Goal: Transaction & Acquisition: Download file/media

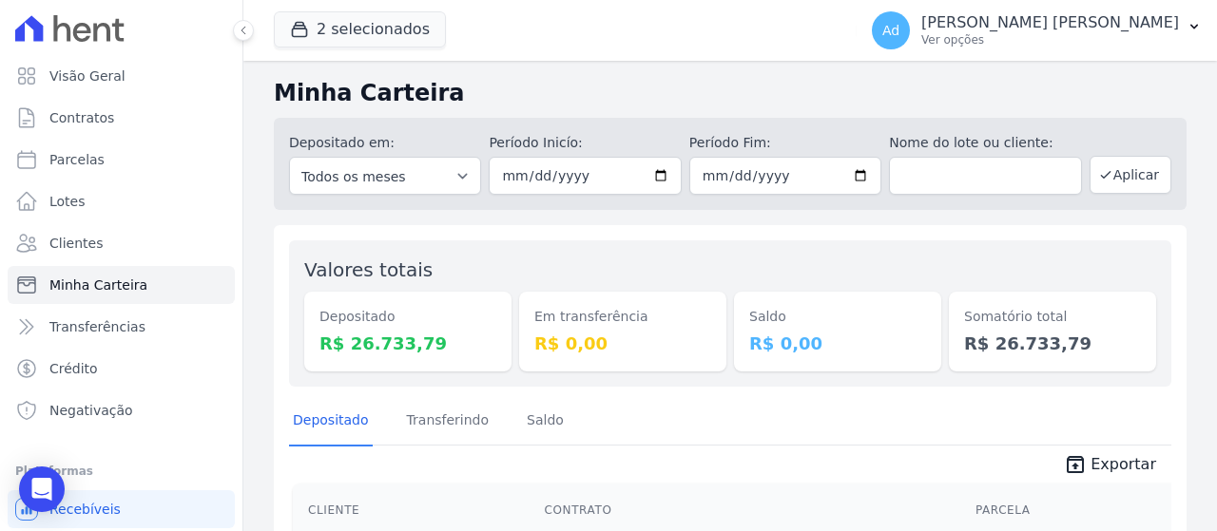
click at [385, 33] on button "2 selecionados" at bounding box center [360, 29] width 172 height 36
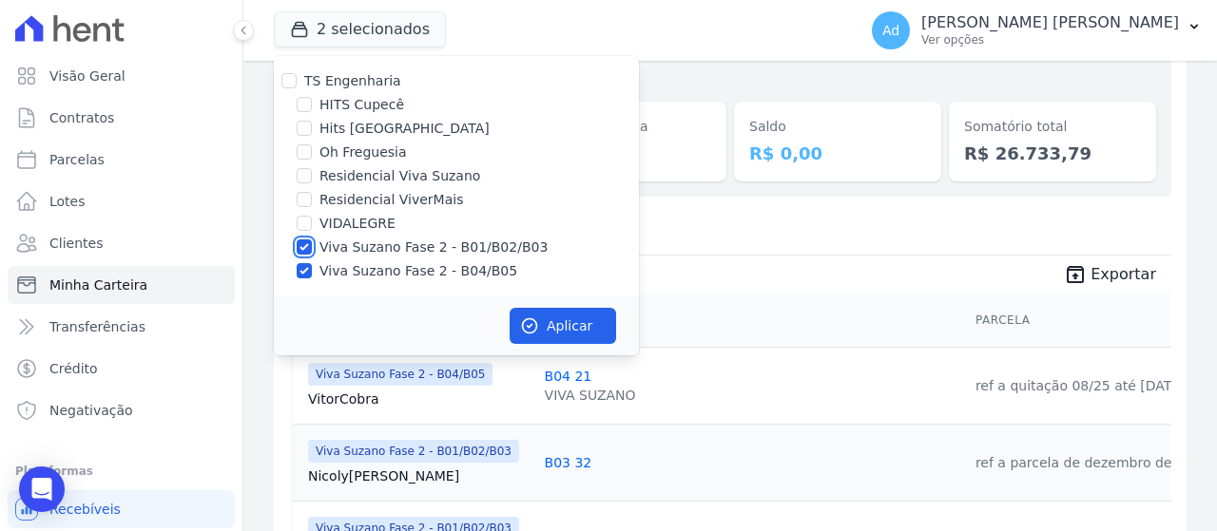
click at [309, 249] on input "Viva Suzano Fase 2 - B01/B02/B03" at bounding box center [304, 247] width 15 height 15
checkbox input "false"
click at [306, 263] on input "Viva Suzano Fase 2 - B04/B05" at bounding box center [304, 270] width 15 height 15
checkbox input "false"
click at [310, 177] on input "Residencial Viva Suzano" at bounding box center [304, 175] width 15 height 15
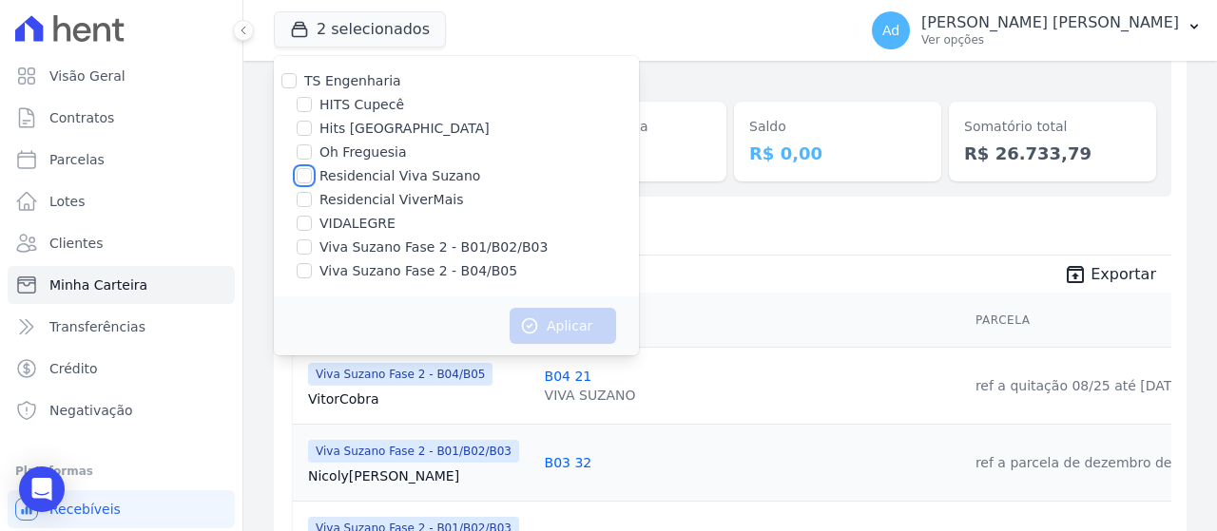
checkbox input "true"
click at [527, 330] on icon "button" at bounding box center [529, 326] width 19 height 19
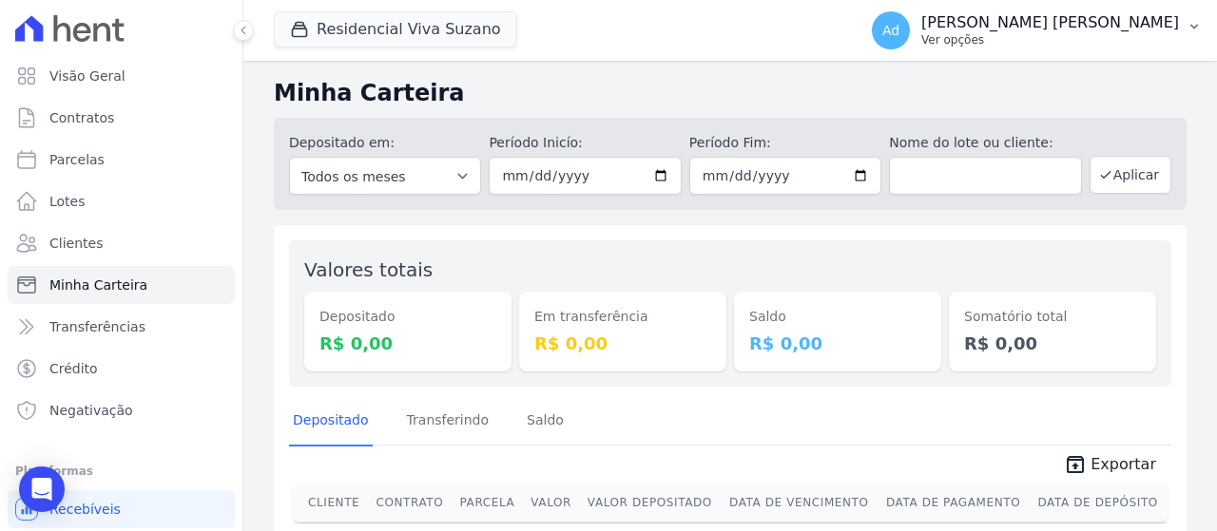
click at [1155, 43] on p "Ver opções" at bounding box center [1050, 39] width 258 height 15
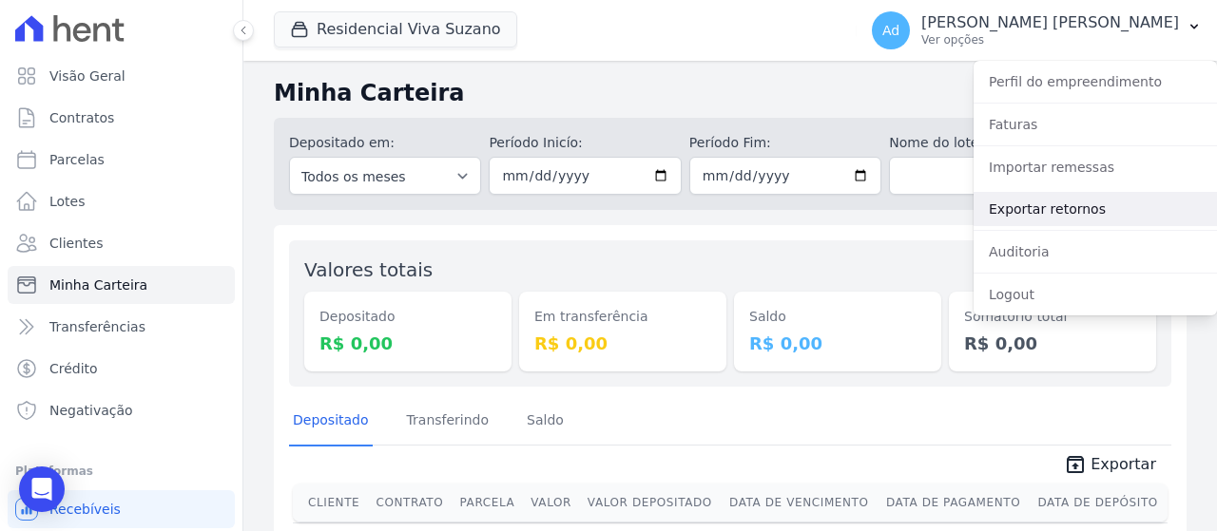
scroll to position [68, 0]
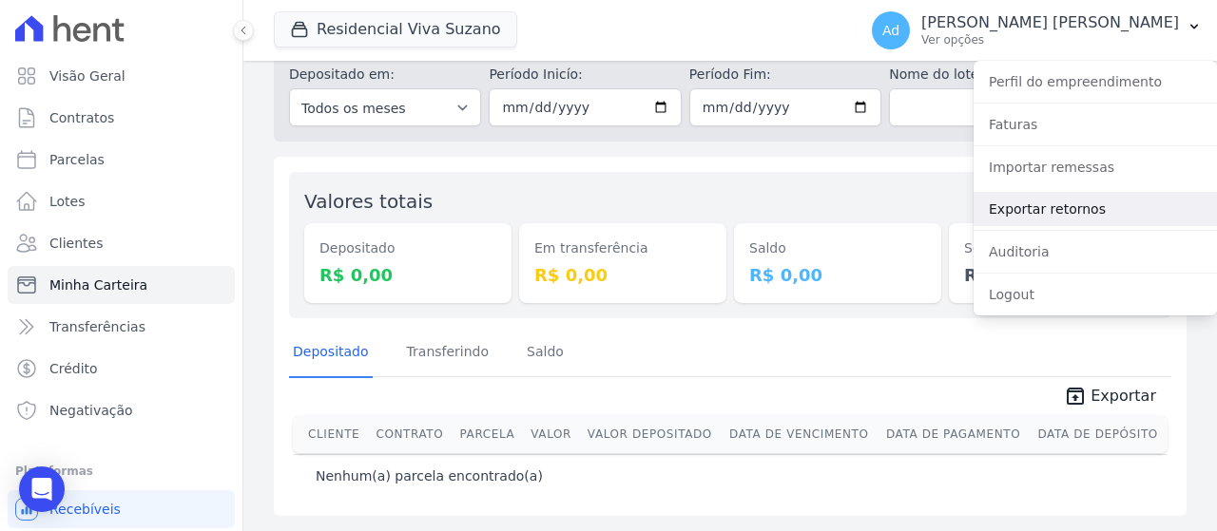
click at [1112, 201] on link "Exportar retornos" at bounding box center [1094, 209] width 243 height 34
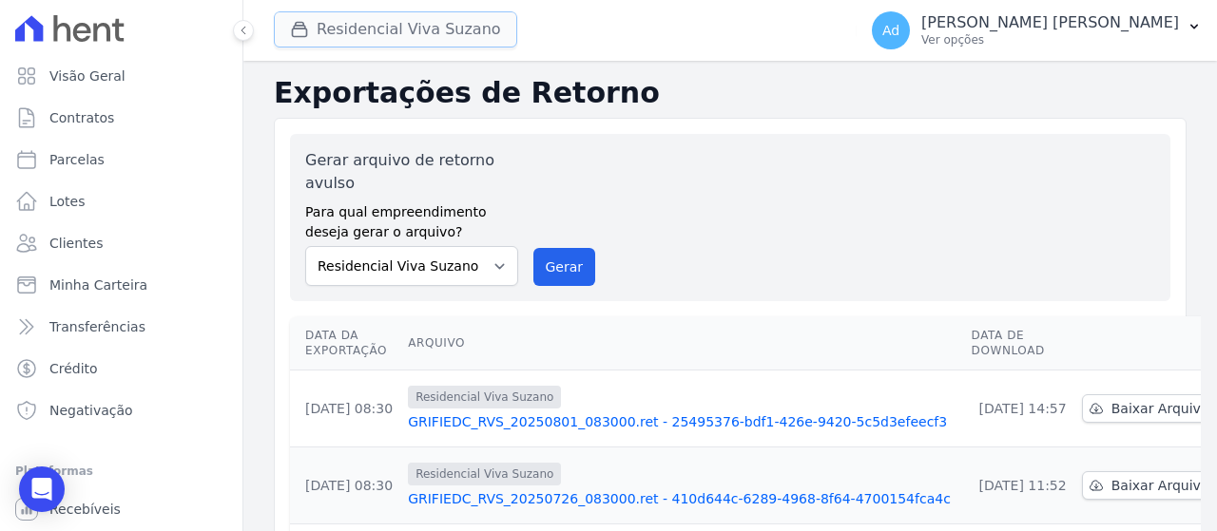
click at [410, 32] on button "Residencial Viva Suzano" at bounding box center [395, 29] width 243 height 36
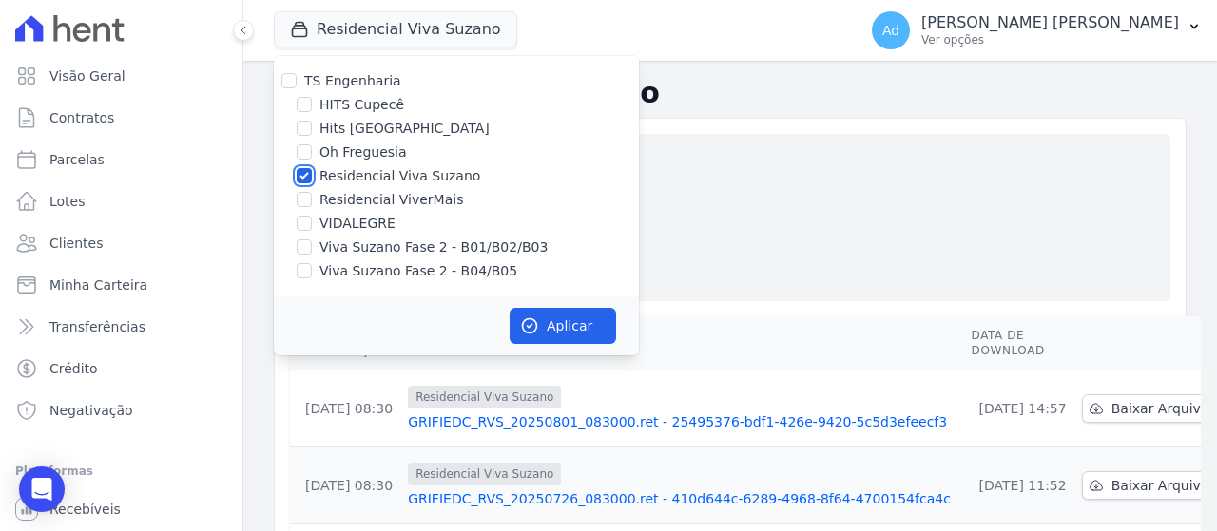
click at [311, 178] on input "Residencial Viva Suzano" at bounding box center [304, 175] width 15 height 15
checkbox input "false"
click at [311, 147] on input "Oh Freguesia" at bounding box center [304, 151] width 15 height 15
checkbox input "true"
click at [568, 330] on button "Aplicar" at bounding box center [563, 326] width 106 height 36
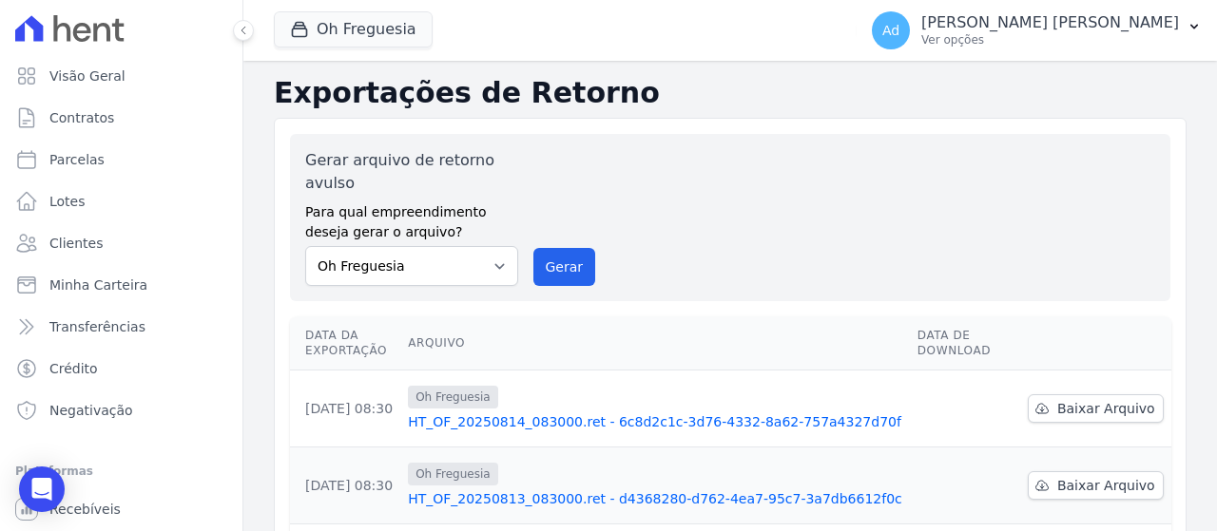
scroll to position [190, 0]
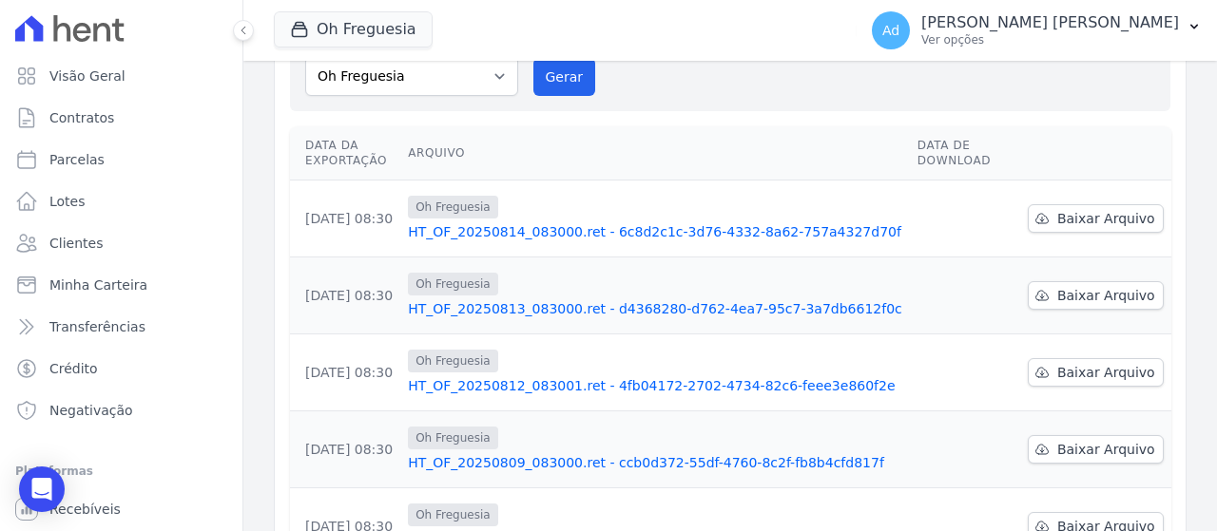
click at [1089, 315] on td "Baixar Arquivo" at bounding box center [1095, 296] width 151 height 77
click at [1084, 225] on span "Baixar Arquivo" at bounding box center [1106, 218] width 98 height 19
click at [767, 35] on div "Oh Freguesia TS Engenharia HITS Cupecê Hits Vila Santa Catarina Oh Freguesia Re…" at bounding box center [561, 30] width 575 height 63
click at [1067, 286] on span "Baixar Arquivo" at bounding box center [1106, 295] width 98 height 19
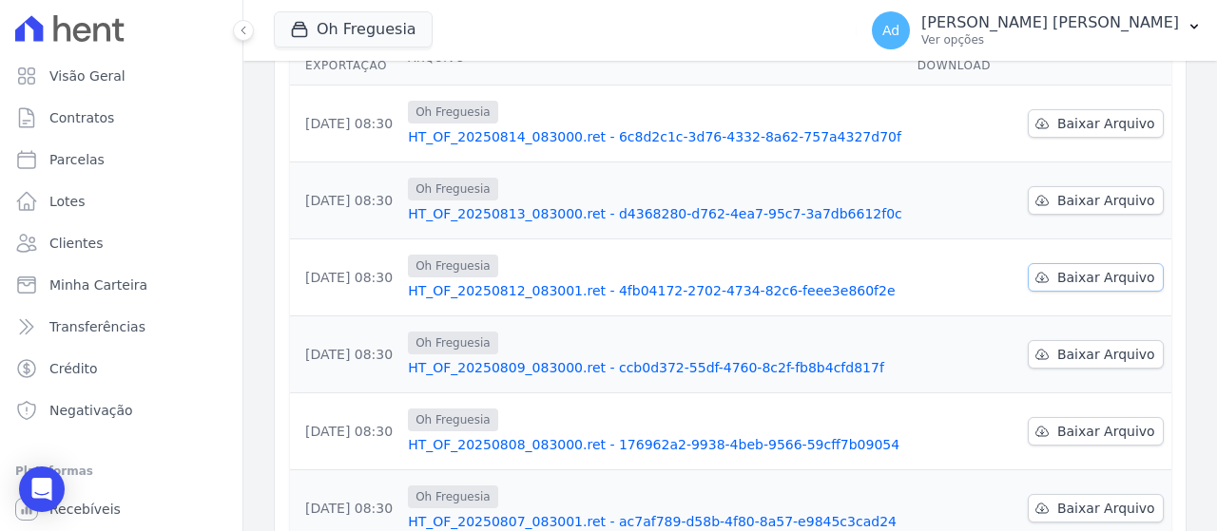
click at [1081, 275] on span "Baixar Arquivo" at bounding box center [1106, 277] width 98 height 19
click at [1106, 432] on span "Baixar Arquivo" at bounding box center [1106, 431] width 98 height 19
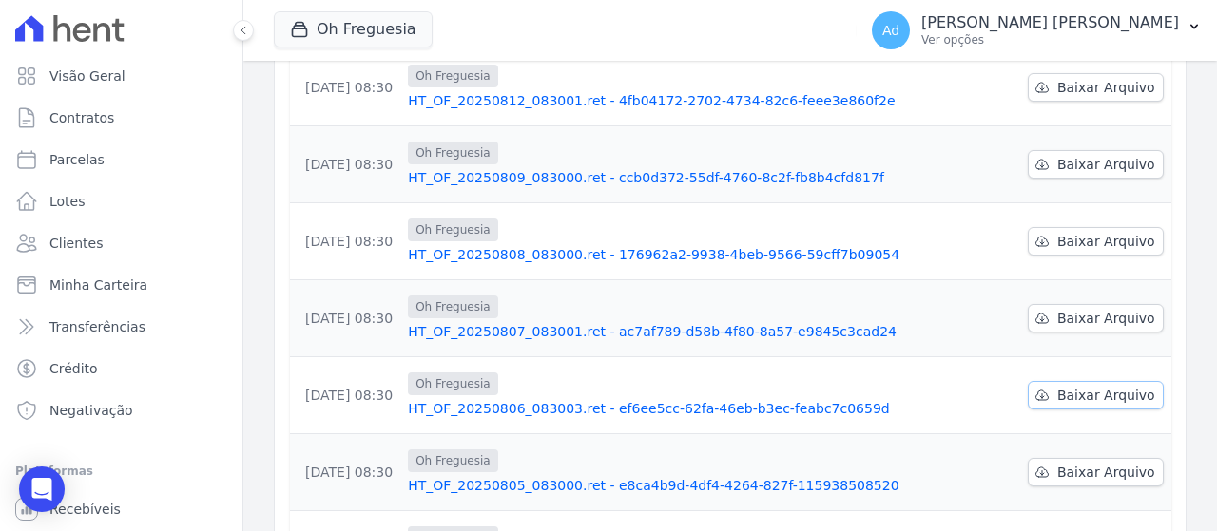
click at [1085, 398] on span "Baixar Arquivo" at bounding box center [1106, 395] width 98 height 19
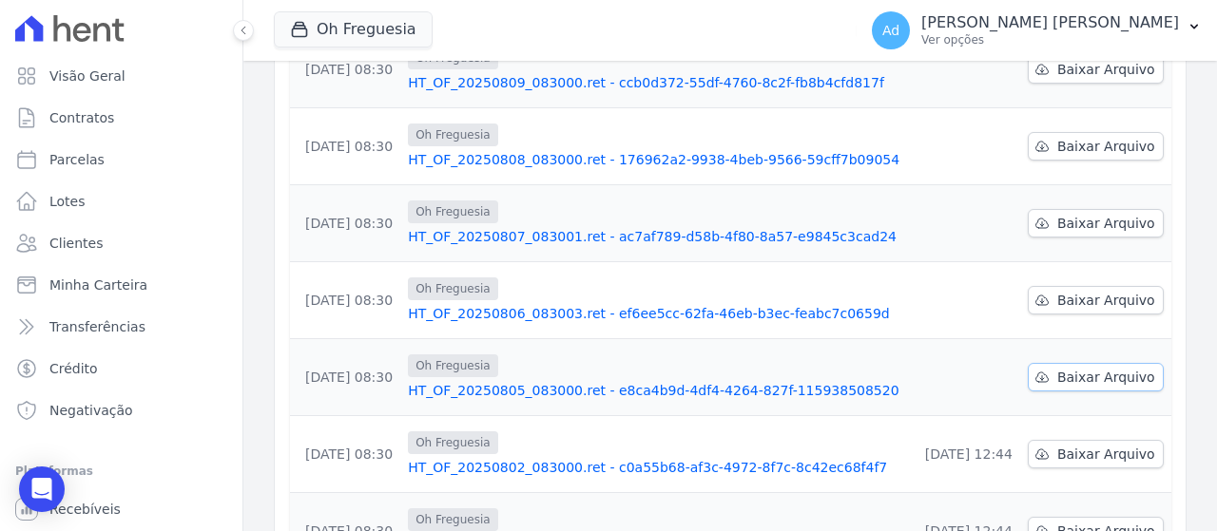
click at [1110, 381] on span "Baixar Arquivo" at bounding box center [1106, 377] width 98 height 19
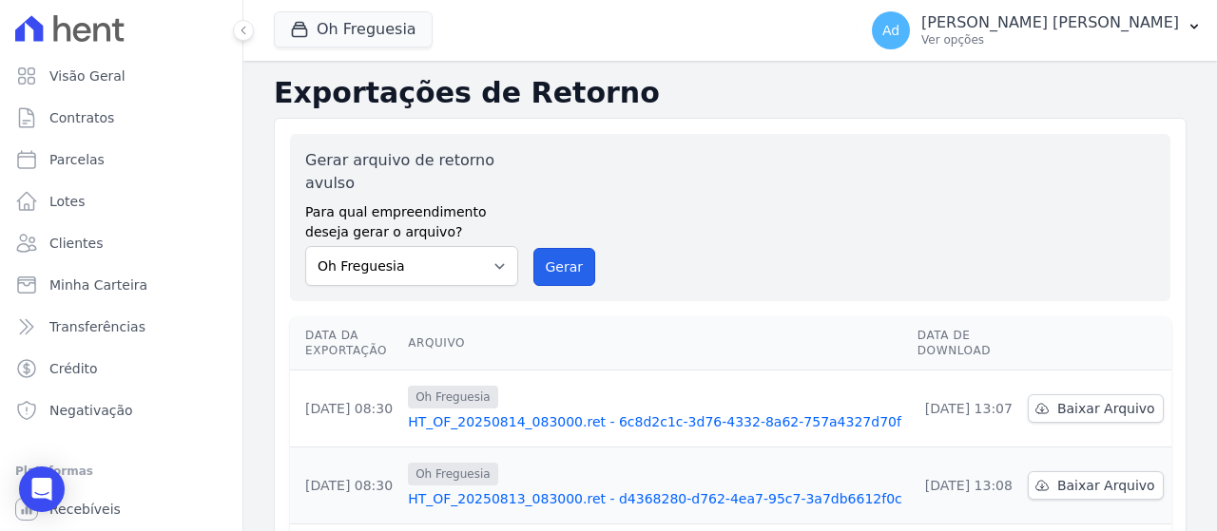
drag, startPoint x: 552, startPoint y: 270, endPoint x: 683, endPoint y: 131, distance: 191.0
click at [553, 270] on button "Gerar" at bounding box center [564, 267] width 63 height 38
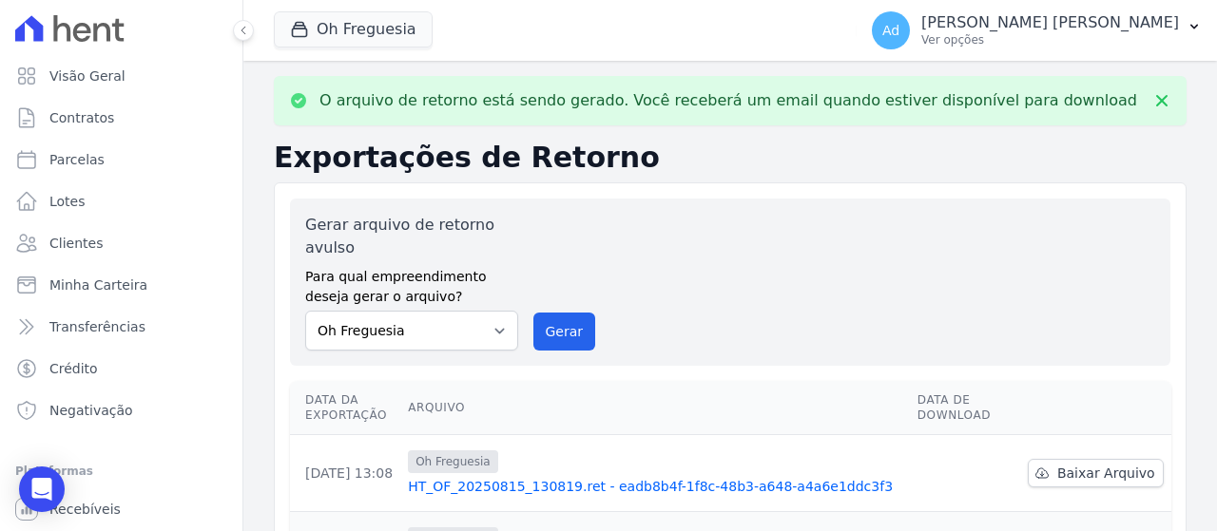
scroll to position [380, 0]
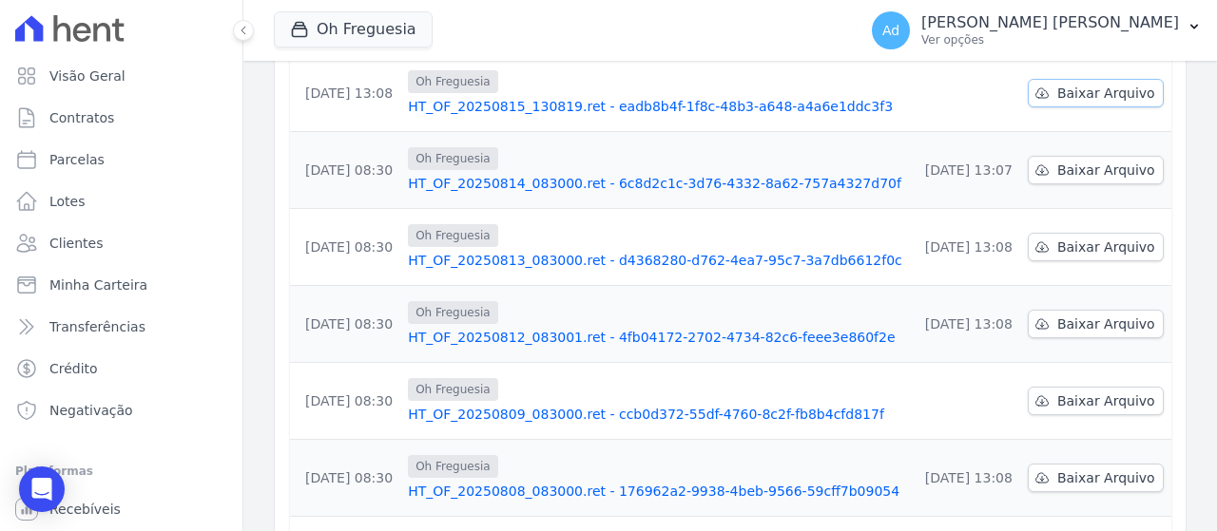
click at [1075, 100] on span "Baixar Arquivo" at bounding box center [1106, 93] width 98 height 19
click at [763, 43] on div "Oh Freguesia TS Engenharia HITS Cupecê Hits [GEOGRAPHIC_DATA] Oh Freguesia Resi…" at bounding box center [561, 30] width 575 height 63
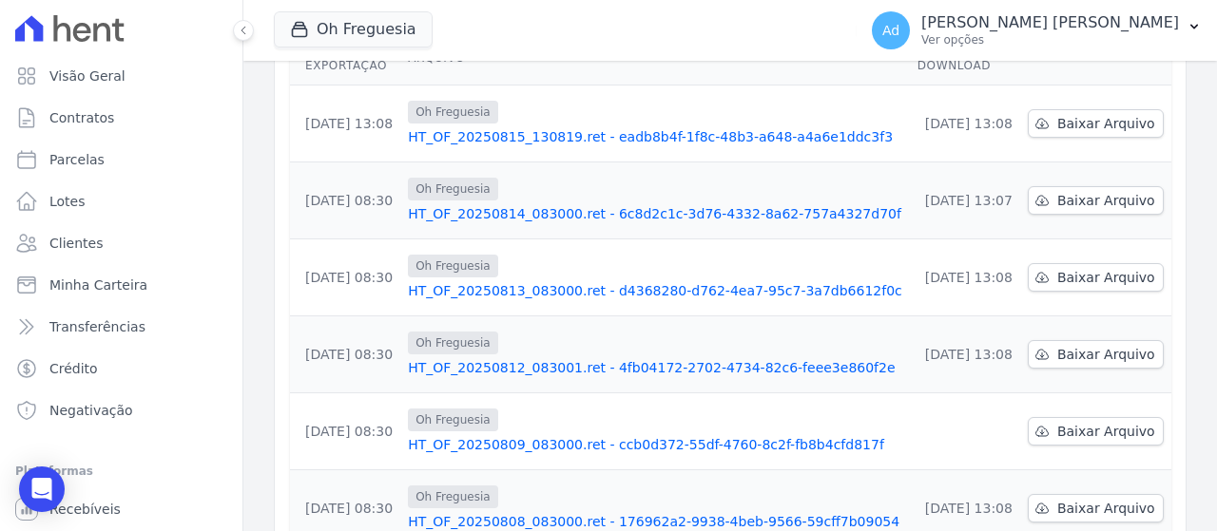
scroll to position [380, 0]
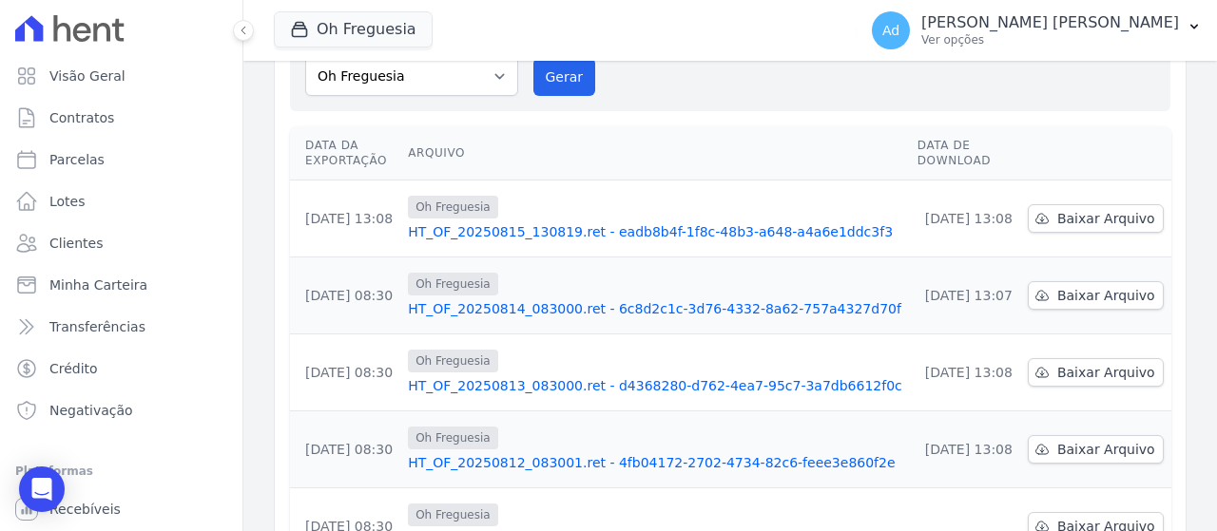
scroll to position [380, 0]
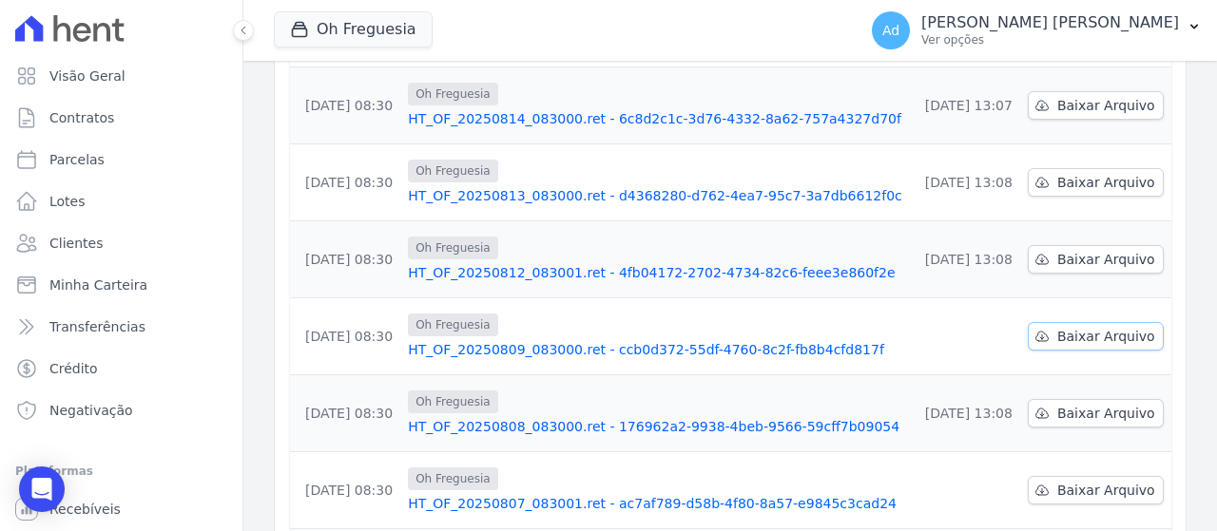
click at [1086, 338] on span "Baixar Arquivo" at bounding box center [1106, 336] width 98 height 19
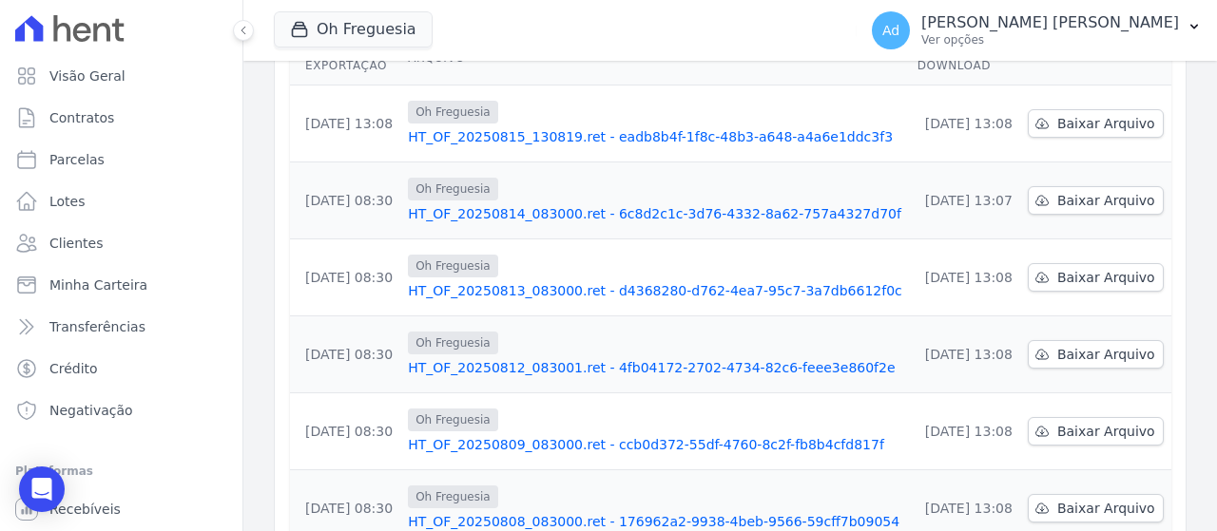
scroll to position [570, 0]
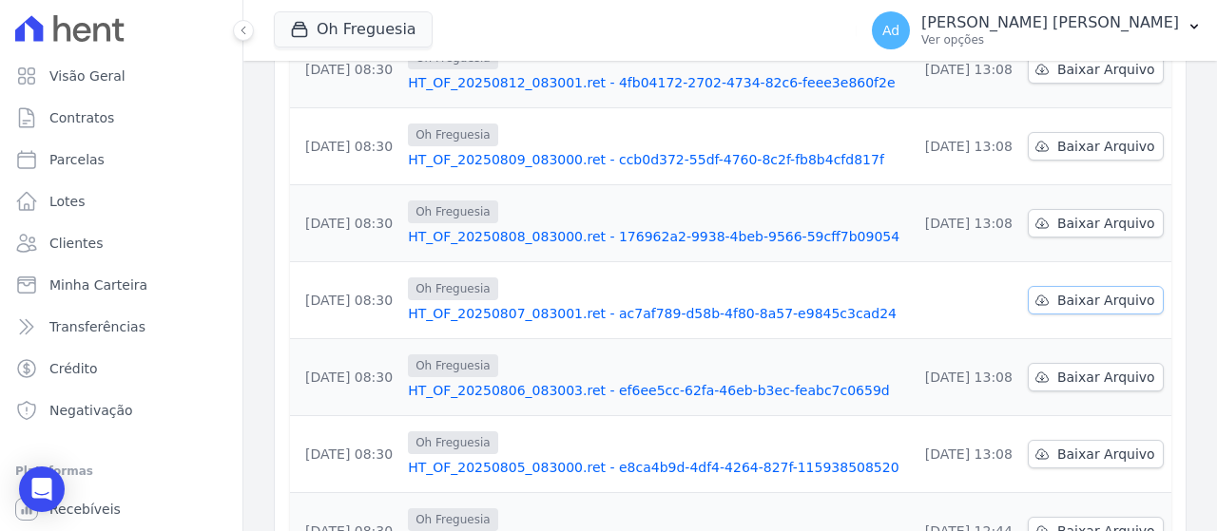
click at [1087, 299] on span "Baixar Arquivo" at bounding box center [1106, 300] width 98 height 19
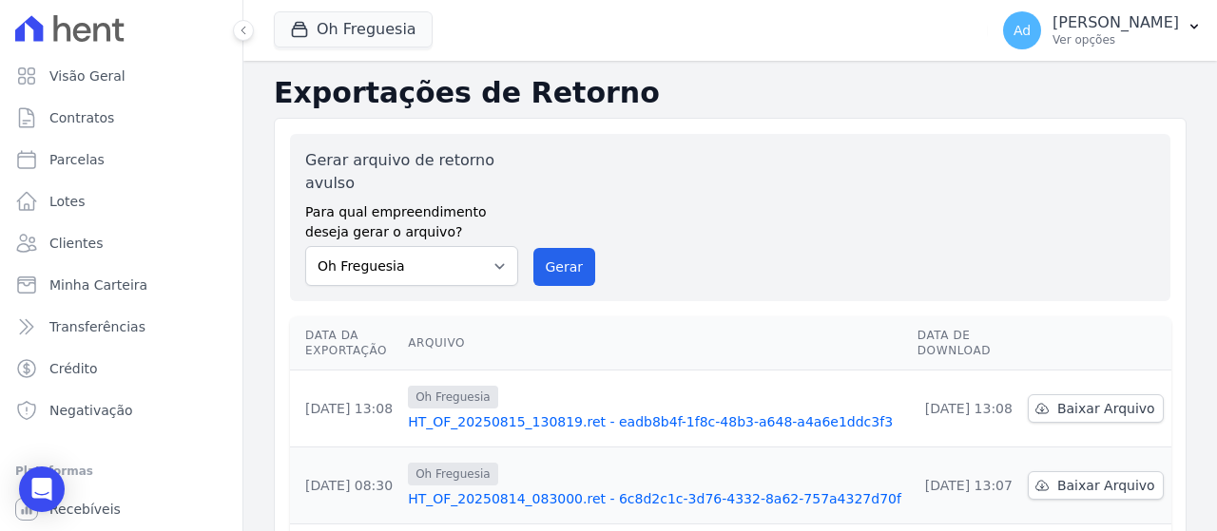
click at [772, 92] on h2 "Exportações de Retorno" at bounding box center [730, 93] width 913 height 34
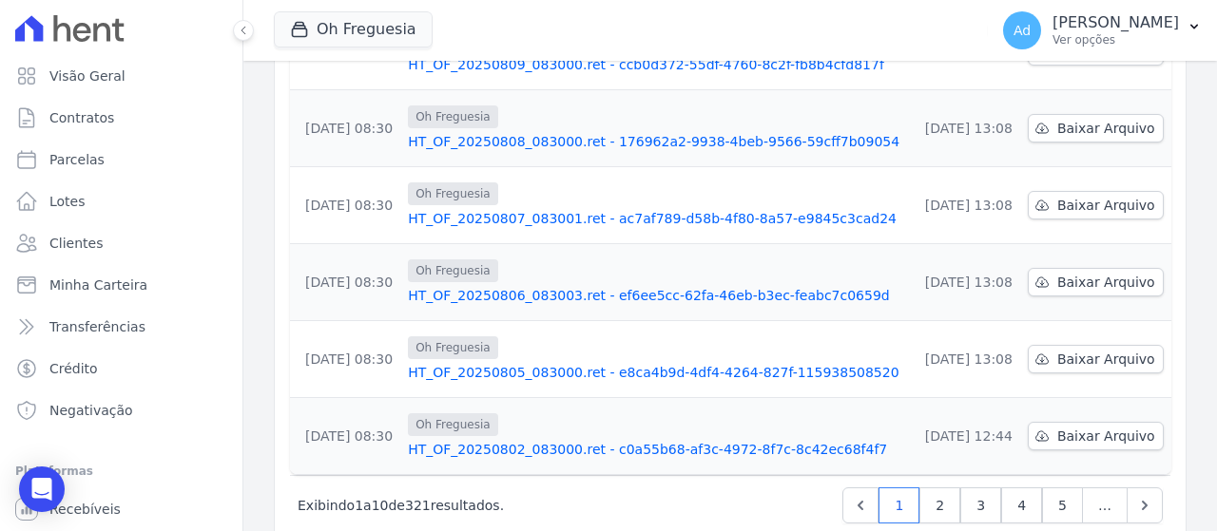
scroll to position [708, 0]
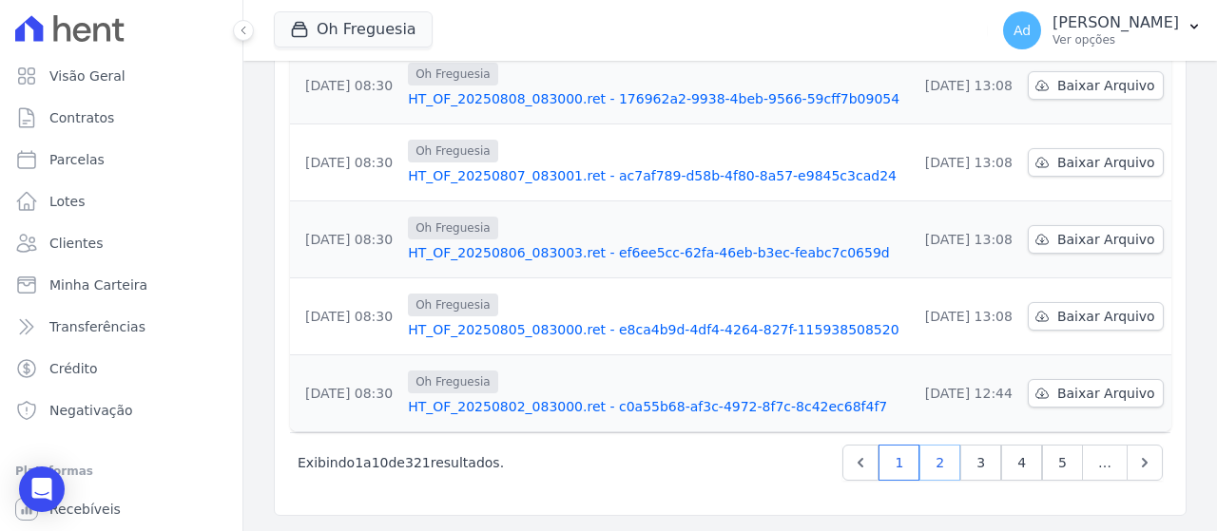
click at [921, 463] on link "2" at bounding box center [939, 463] width 41 height 36
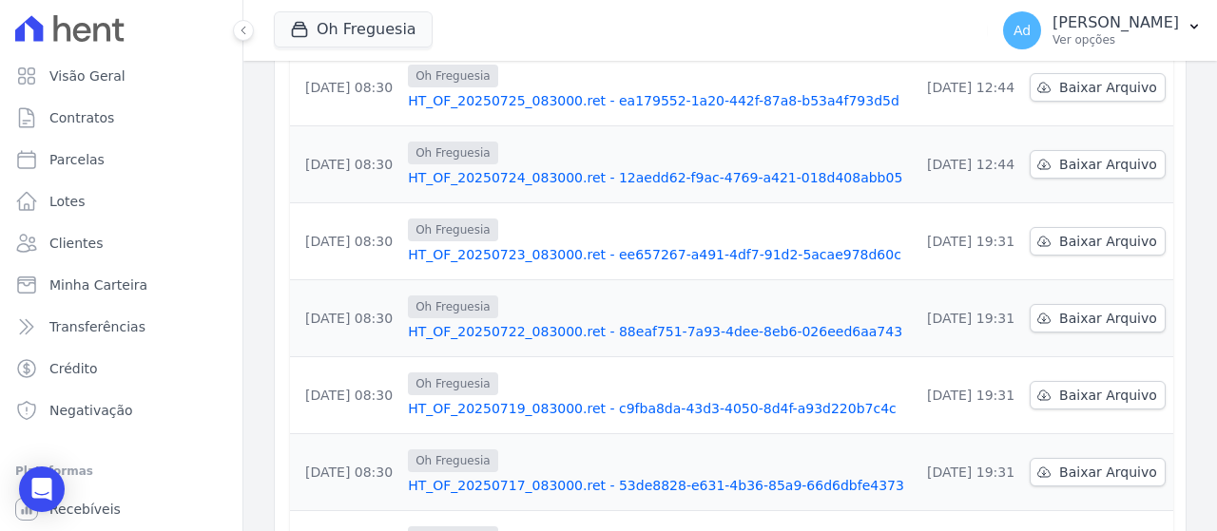
scroll to position [665, 0]
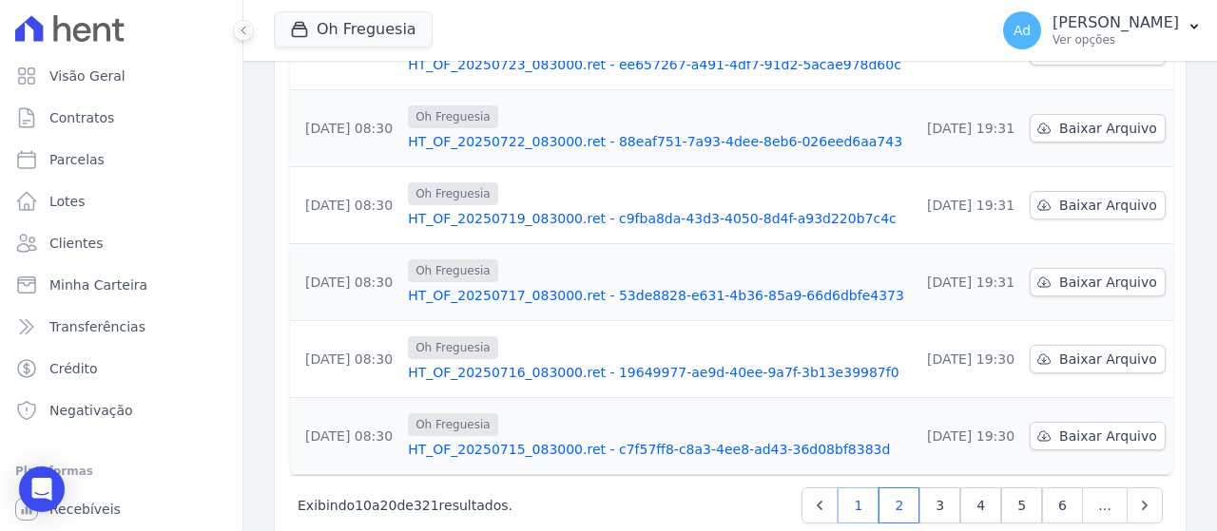
click at [849, 496] on link "1" at bounding box center [857, 506] width 41 height 36
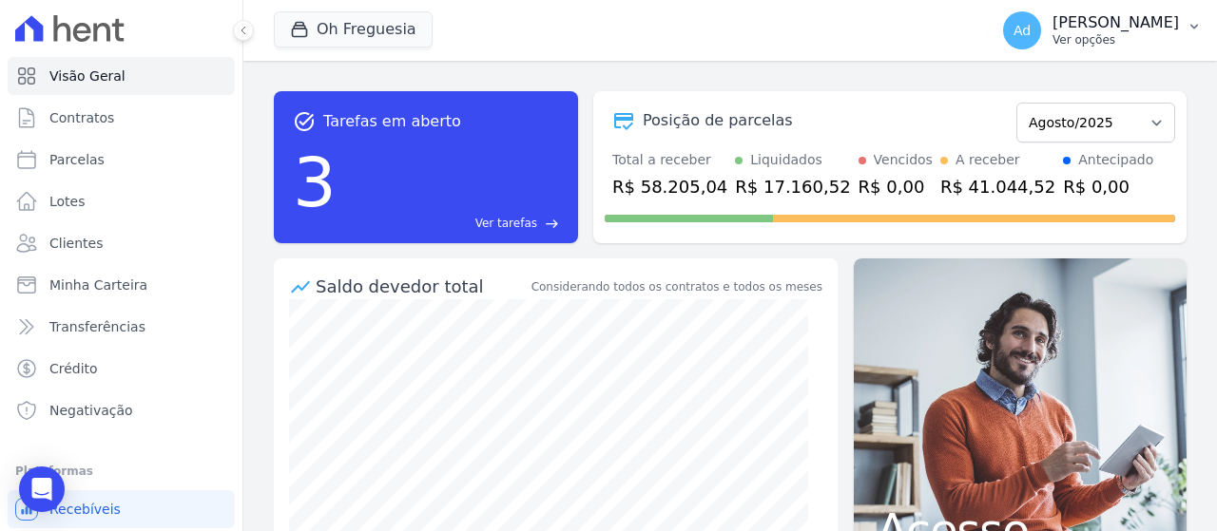
click at [1097, 44] on p "Ver opções" at bounding box center [1115, 39] width 126 height 15
click at [1159, 24] on p "[PERSON_NAME]" at bounding box center [1115, 22] width 126 height 19
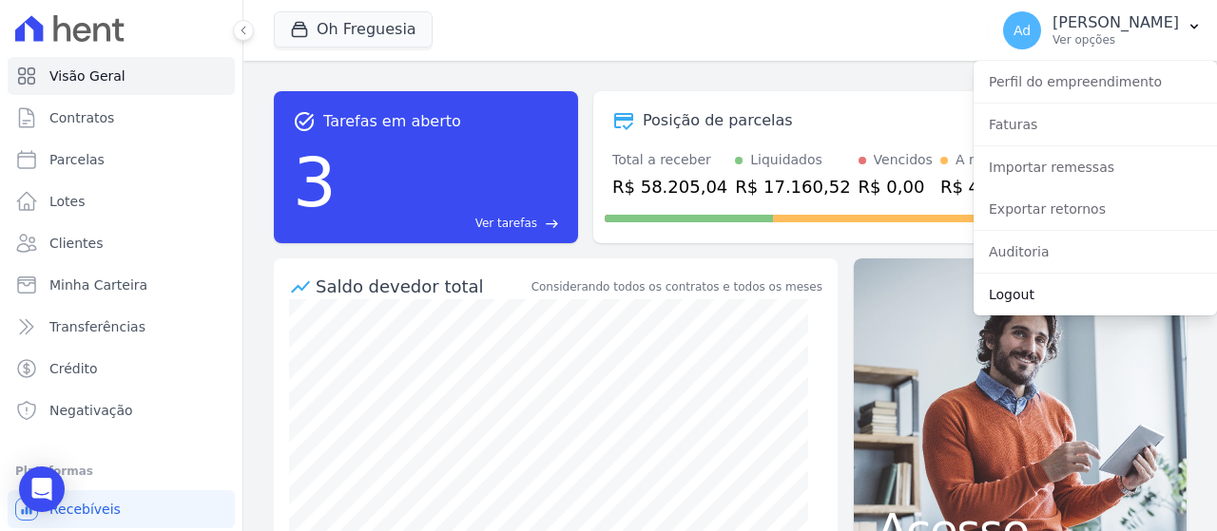
click at [1022, 294] on link "Logout" at bounding box center [1094, 295] width 243 height 34
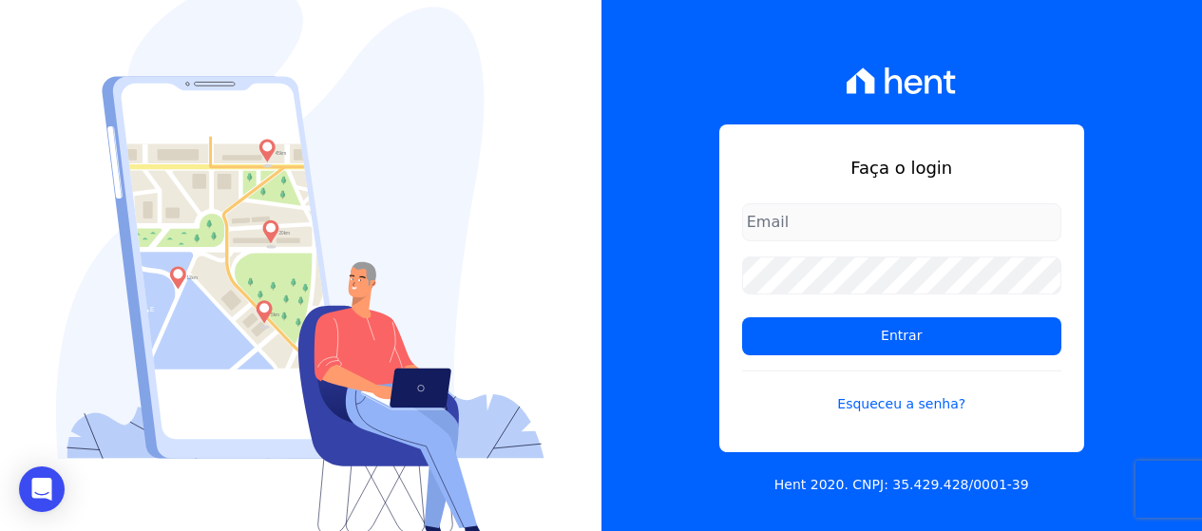
type input "[PERSON_NAME][EMAIL_ADDRESS][DOMAIN_NAME]"
